Goal: Information Seeking & Learning: Learn about a topic

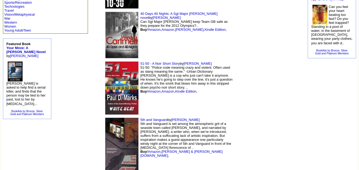
scroll to position [274, 0]
drag, startPoint x: 84, startPoint y: 44, endPoint x: 80, endPoint y: 44, distance: 4.0
click at [105, 61] on img at bounding box center [121, 87] width 33 height 53
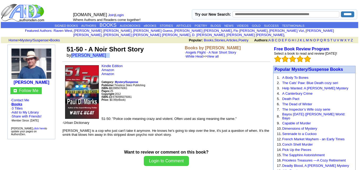
drag, startPoint x: 72, startPoint y: 51, endPoint x: 103, endPoint y: 54, distance: 31.5
click at [103, 54] on td "51-50 - A Noir Short Story by [PERSON_NAME]" at bounding box center [125, 52] width 118 height 15
copy font "[PERSON_NAME]"
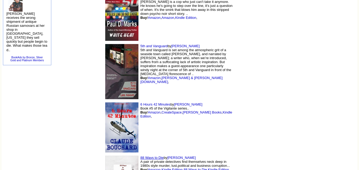
scroll to position [348, 0]
click at [105, 102] on img at bounding box center [121, 127] width 33 height 50
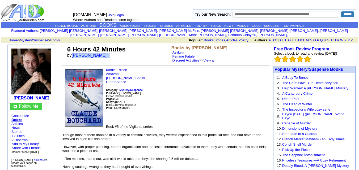
drag, startPoint x: 72, startPoint y: 50, endPoint x: 109, endPoint y: 55, distance: 37.2
click at [109, 55] on td "6 Hours 42 Minutes by Claude Bouchard" at bounding box center [118, 54] width 104 height 19
copy font "Claude Bouchard"
